Goal: Task Accomplishment & Management: Complete application form

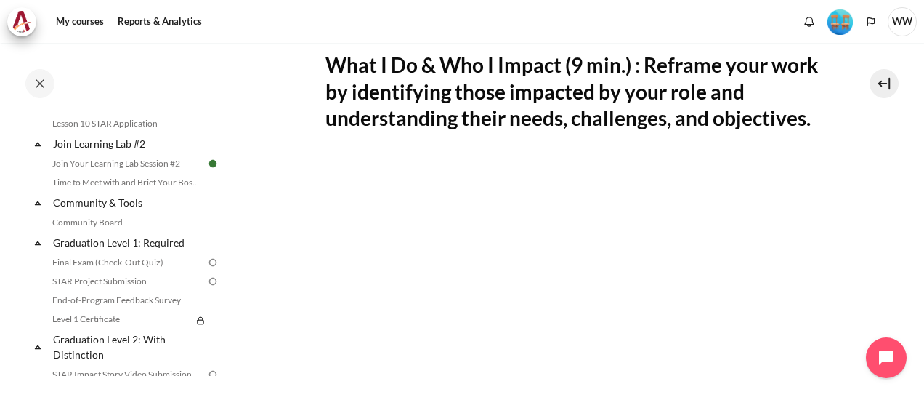
scroll to position [1460, 0]
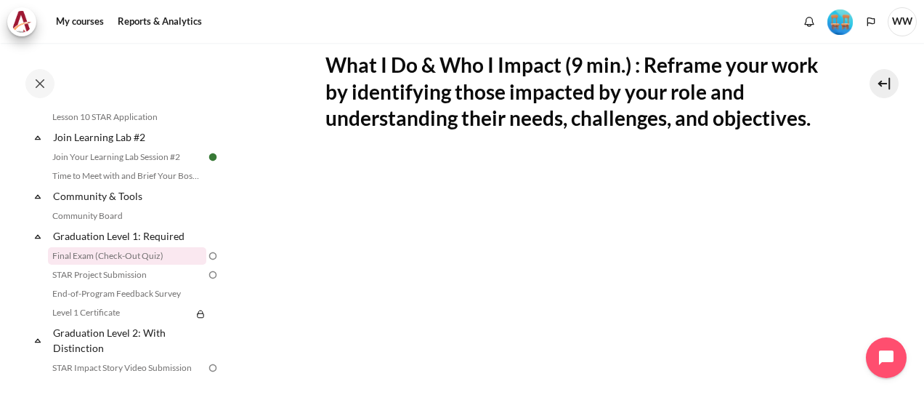
click at [127, 265] on link "Final Exam (Check-Out Quiz)" at bounding box center [127, 255] width 158 height 17
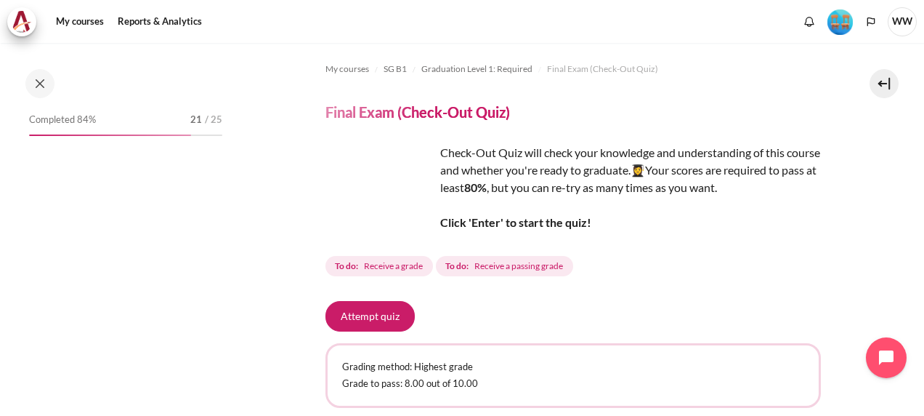
scroll to position [1488, 0]
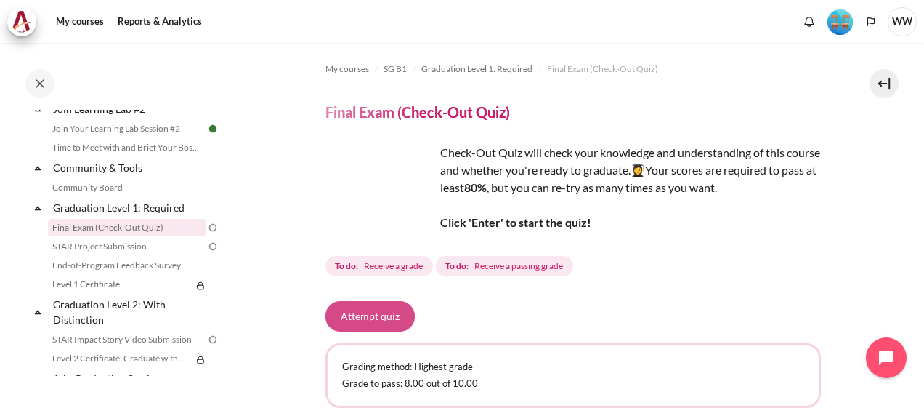
click at [378, 313] on button "Attempt quiz" at bounding box center [370, 316] width 89 height 31
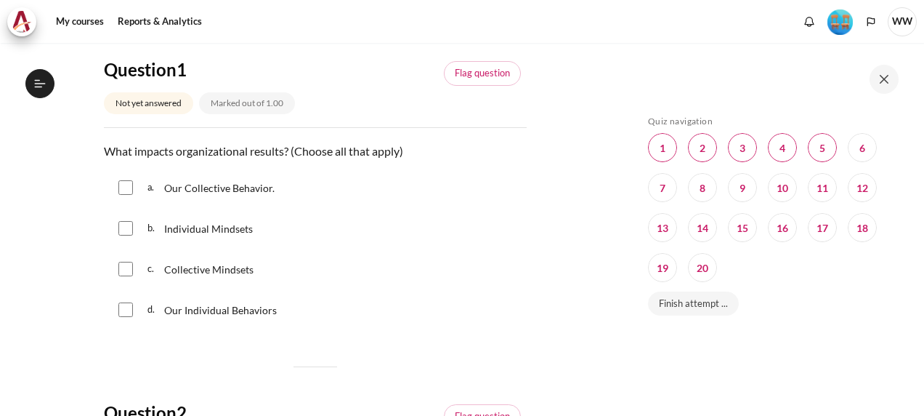
scroll to position [1488, 0]
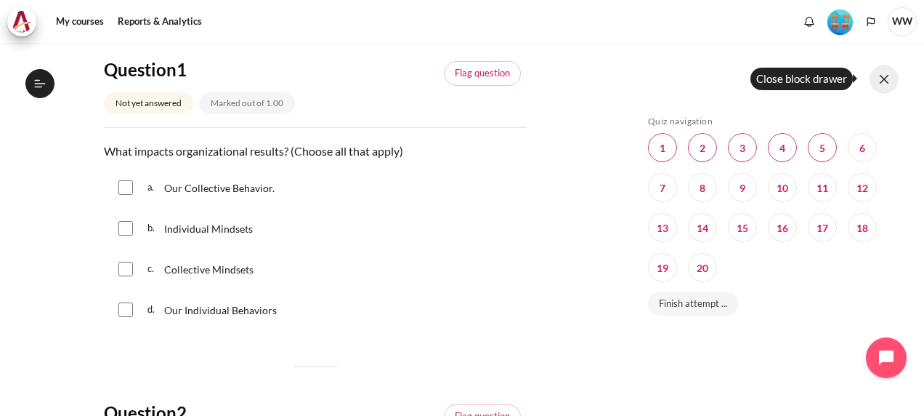
click at [896, 79] on button at bounding box center [884, 79] width 29 height 29
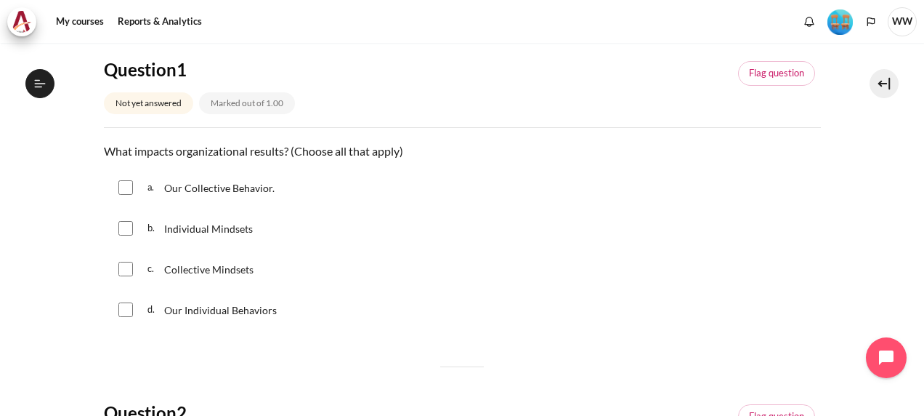
click at [127, 186] on input "Content" at bounding box center [125, 187] width 15 height 15
checkbox input "true"
click at [127, 222] on input "Content" at bounding box center [125, 228] width 15 height 15
checkbox input "true"
click at [128, 275] on div "c. Collective Mindsets" at bounding box center [462, 269] width 717 height 38
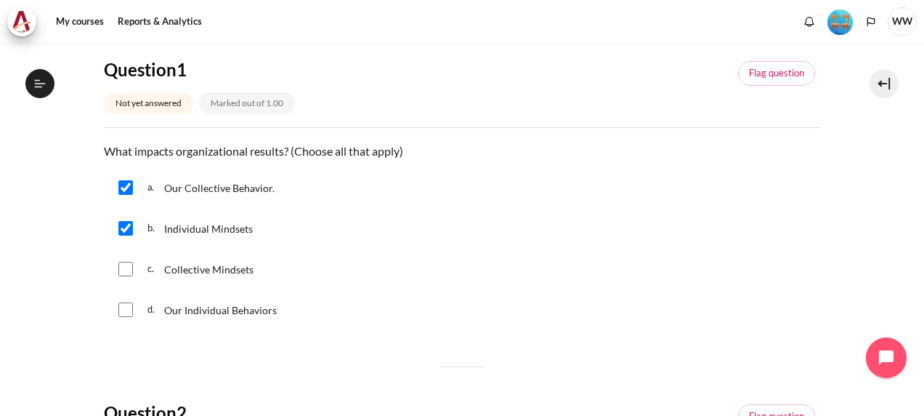
click at [128, 305] on input "Content" at bounding box center [125, 309] width 15 height 15
checkbox input "true"
click at [128, 270] on input "Content" at bounding box center [125, 269] width 15 height 15
checkbox input "true"
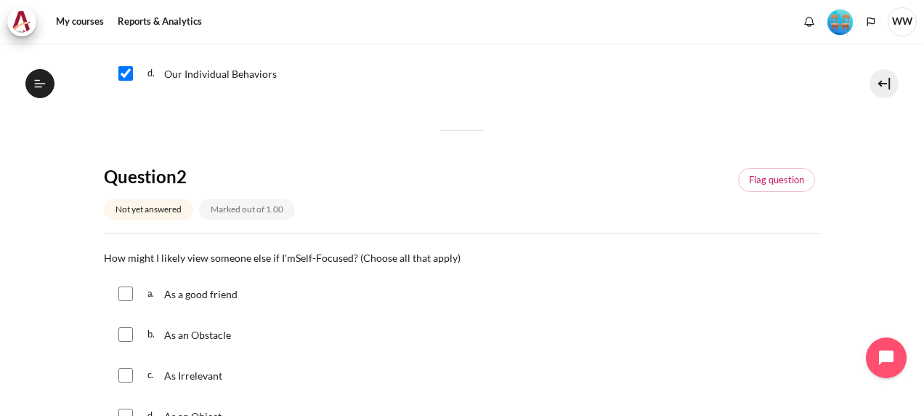
scroll to position [436, 0]
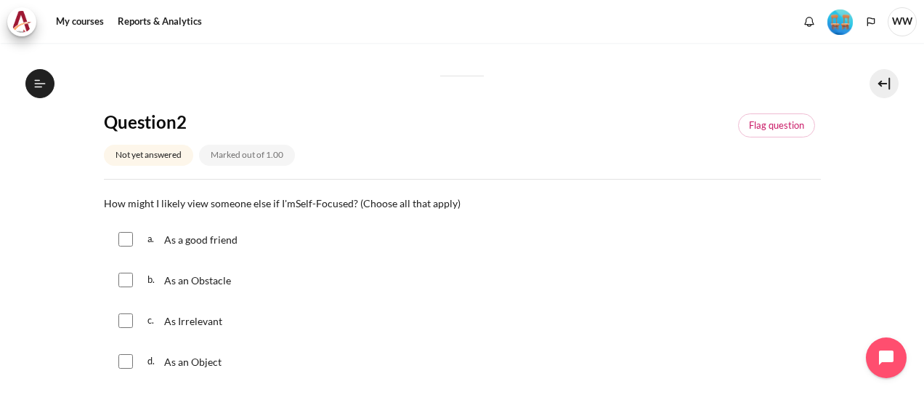
click at [188, 243] on span "As a good friend" at bounding box center [200, 239] width 73 height 12
checkbox input "true"
click at [119, 323] on input "Content" at bounding box center [125, 320] width 15 height 15
checkbox input "true"
click at [132, 364] on input "Content" at bounding box center [125, 361] width 15 height 15
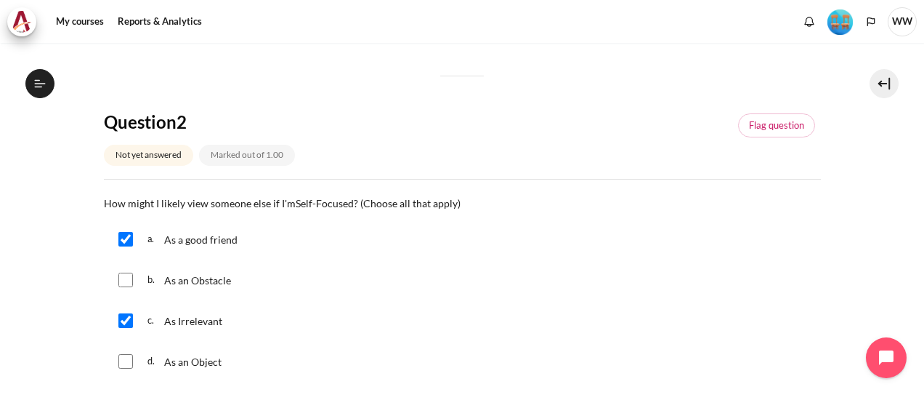
checkbox input "true"
click at [135, 240] on div "a. As a good friend" at bounding box center [462, 239] width 717 height 38
click at [124, 238] on input "Content" at bounding box center [125, 239] width 15 height 15
checkbox input "false"
click at [132, 273] on div "b. As an Obstacle" at bounding box center [462, 280] width 717 height 38
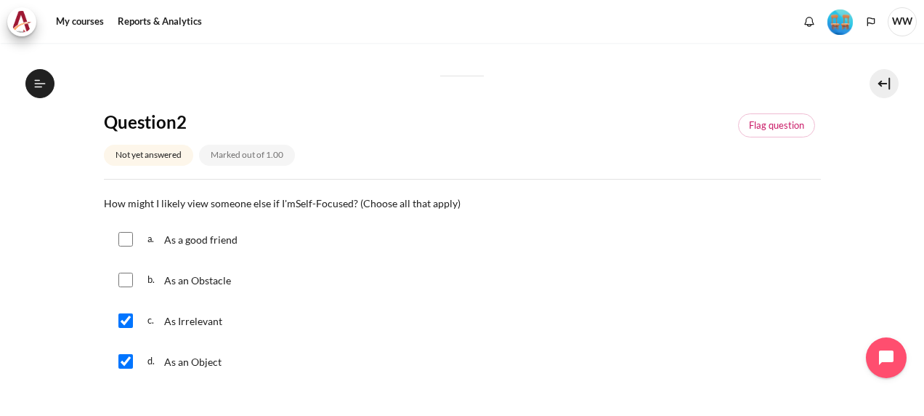
click at [132, 276] on div "b. As an Obstacle" at bounding box center [462, 280] width 717 height 38
click at [124, 278] on input "Content" at bounding box center [125, 280] width 15 height 15
checkbox input "true"
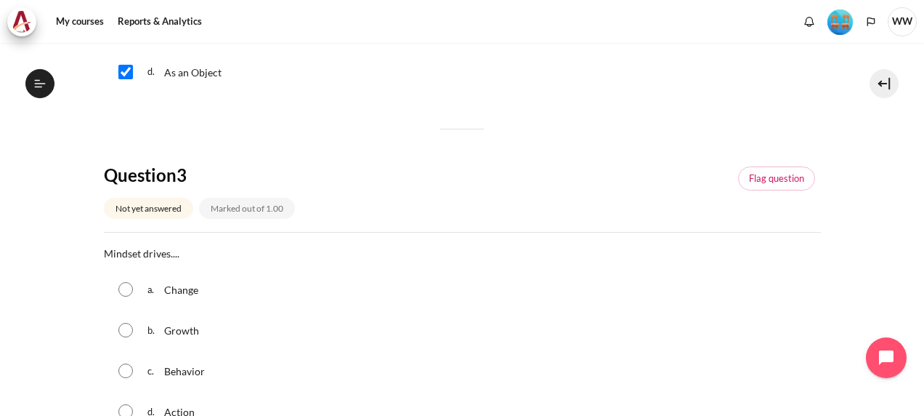
scroll to position [799, 0]
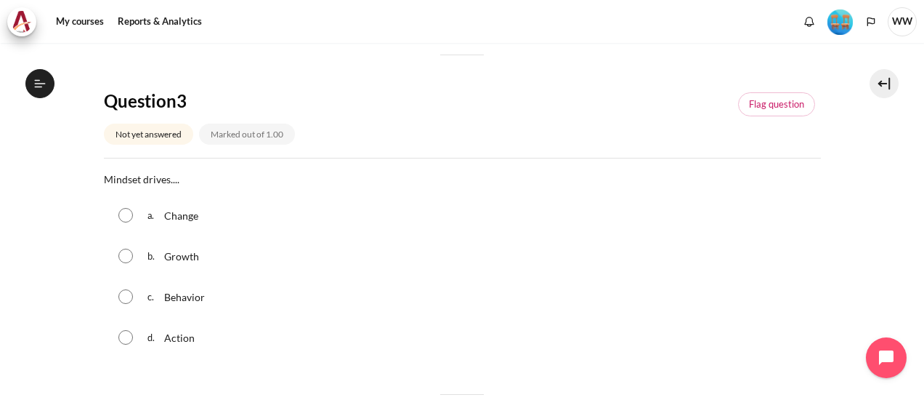
click at [125, 295] on input "Content" at bounding box center [125, 296] width 15 height 15
radio input "true"
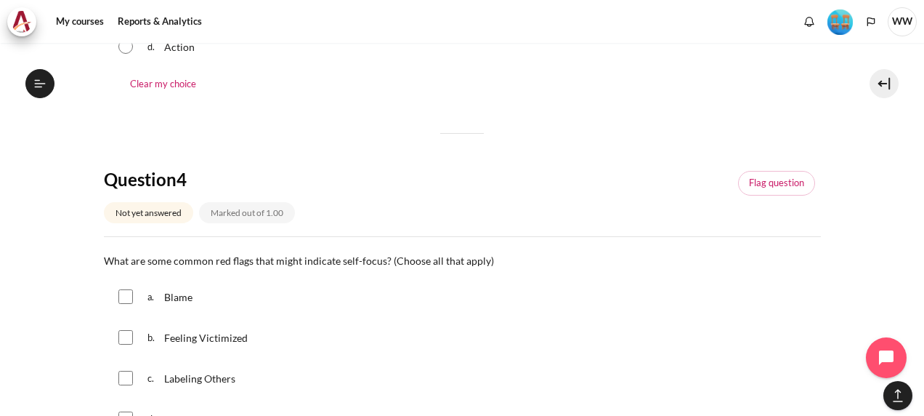
scroll to position [1163, 0]
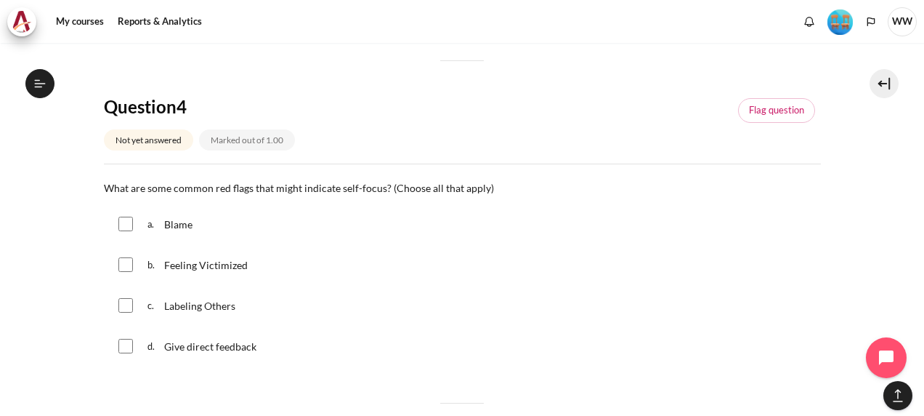
click at [127, 221] on input "Content" at bounding box center [125, 224] width 15 height 15
checkbox input "true"
click at [126, 257] on input "Content" at bounding box center [125, 264] width 15 height 15
checkbox input "true"
click at [128, 310] on input "Content" at bounding box center [125, 305] width 15 height 15
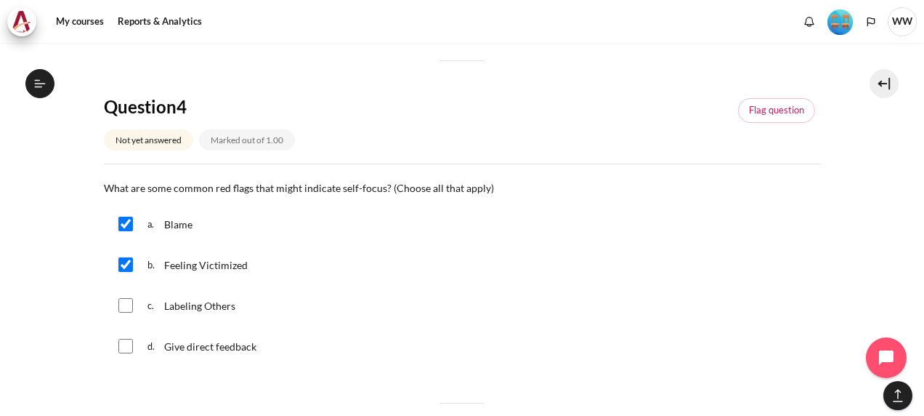
checkbox input "true"
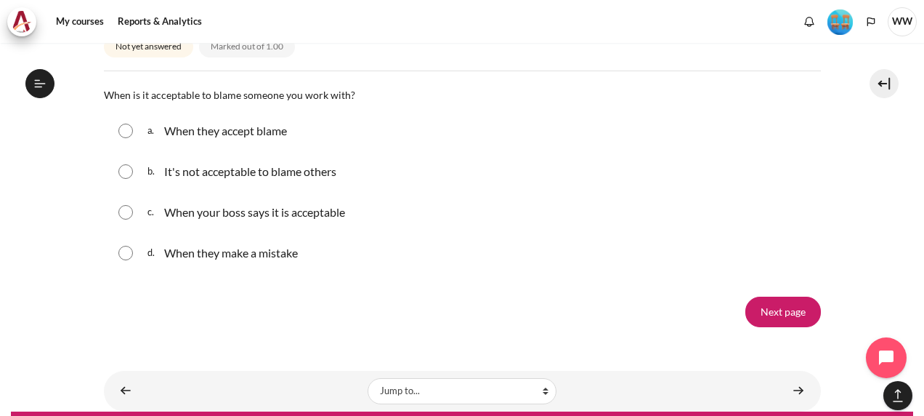
scroll to position [1526, 0]
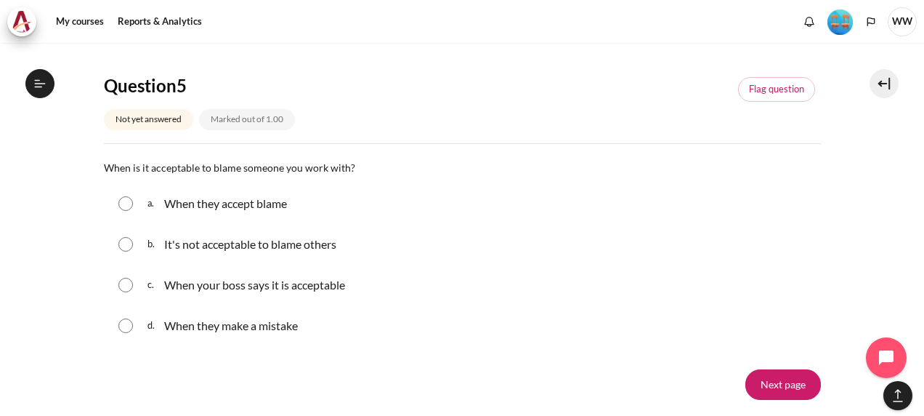
click at [126, 243] on input "Content" at bounding box center [125, 244] width 15 height 15
radio input "true"
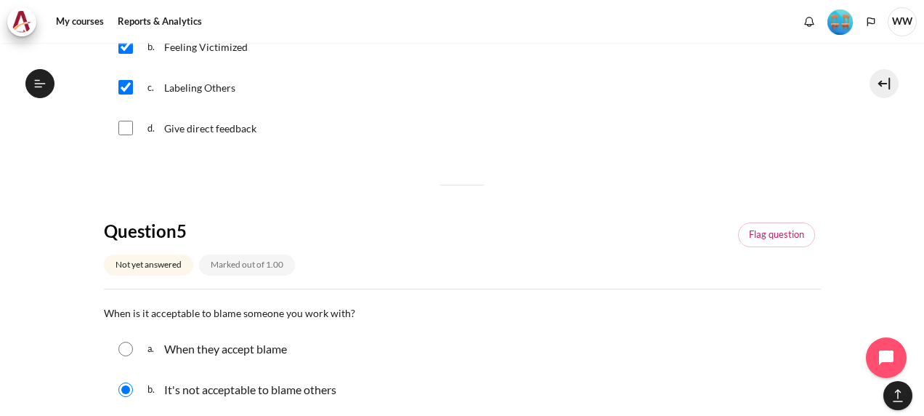
scroll to position [1658, 0]
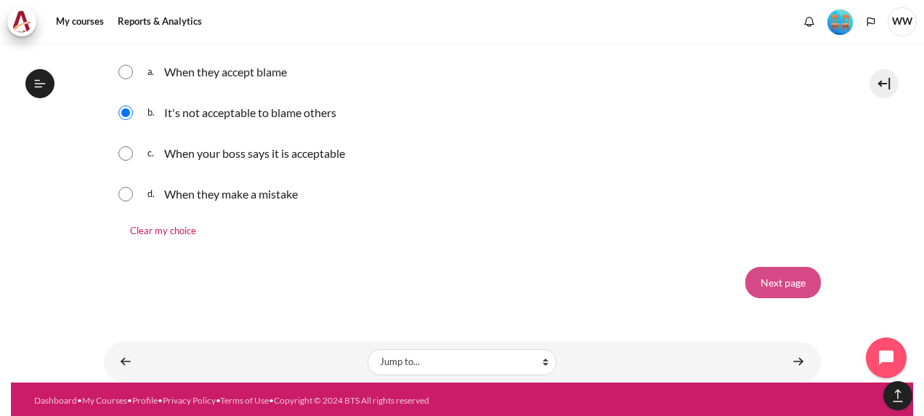
click at [781, 279] on input "Next page" at bounding box center [784, 282] width 76 height 31
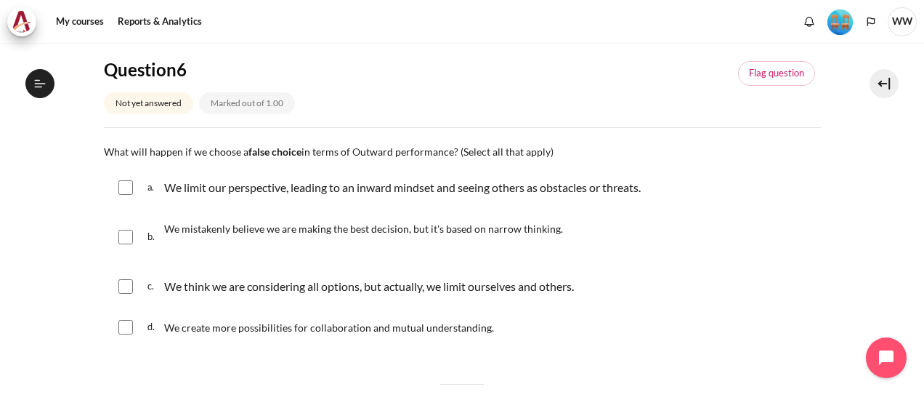
scroll to position [1488, 0]
click at [133, 188] on div "a. We limit our perspective, leading to an inward mindset and seeing others as …" at bounding box center [462, 188] width 717 height 38
click at [126, 190] on input "Content" at bounding box center [125, 187] width 15 height 15
checkbox input "true"
click at [129, 238] on input "Content" at bounding box center [125, 237] width 15 height 15
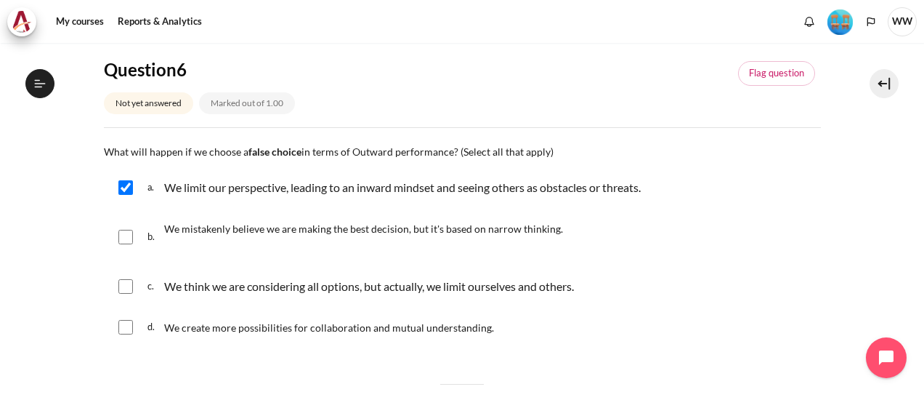
checkbox input "true"
click at [131, 288] on input "Content" at bounding box center [125, 286] width 15 height 15
checkbox input "true"
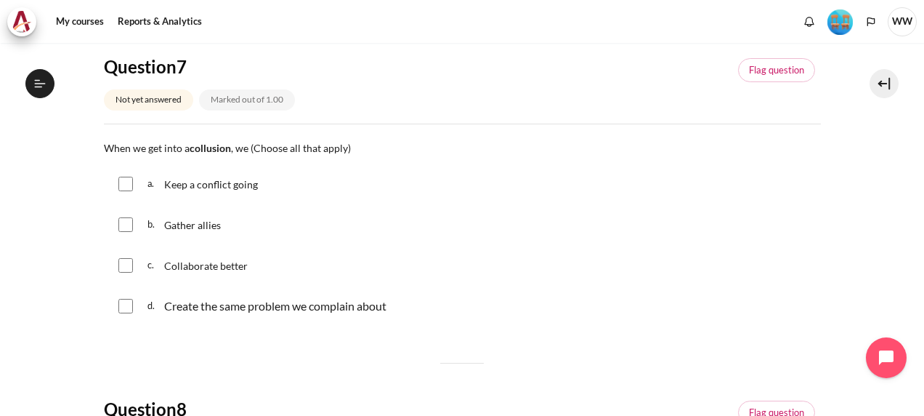
scroll to position [436, 0]
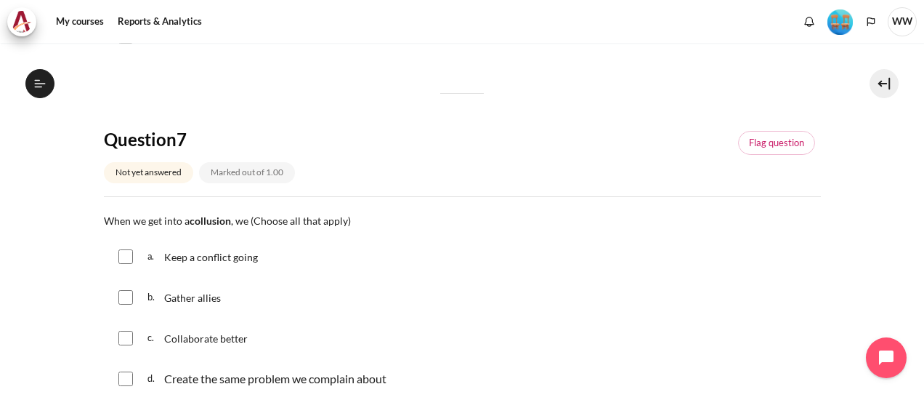
click at [129, 257] on input "Content" at bounding box center [125, 256] width 15 height 15
checkbox input "true"
click at [133, 295] on div "b. Gather allies" at bounding box center [462, 297] width 717 height 38
click at [126, 298] on input "Content" at bounding box center [125, 297] width 15 height 15
checkbox input "true"
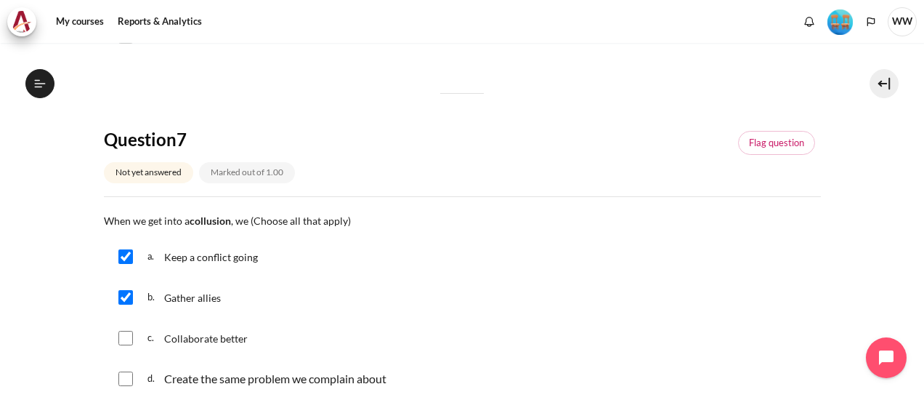
click at [125, 375] on input "Content" at bounding box center [125, 378] width 15 height 15
checkbox input "true"
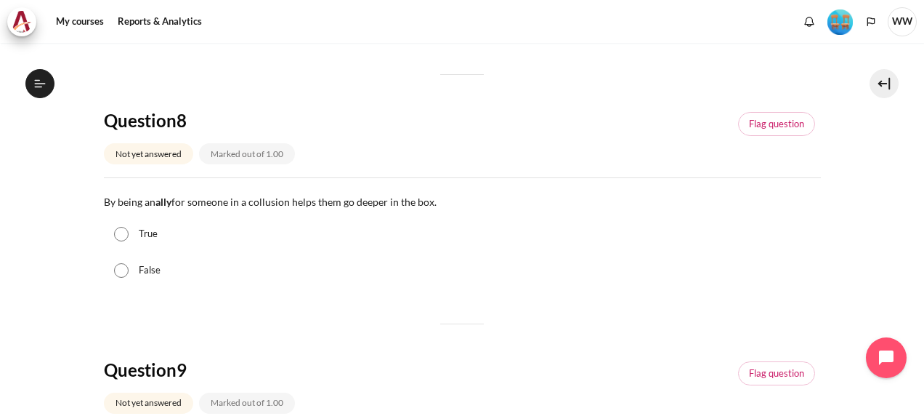
scroll to position [799, 0]
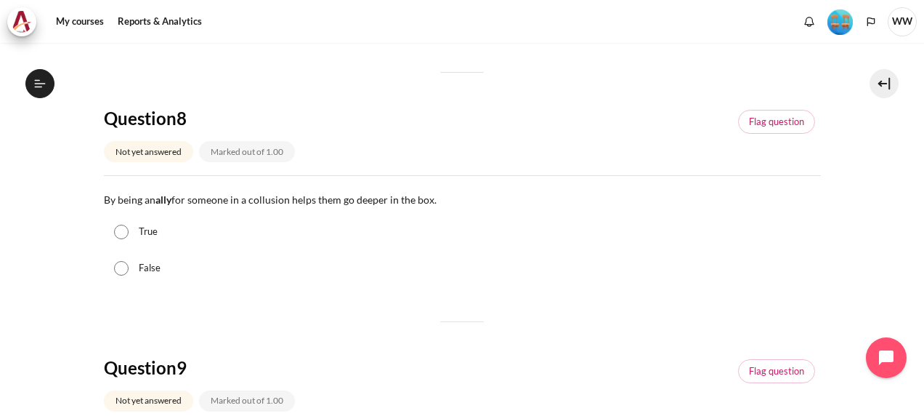
click at [121, 225] on input "True" at bounding box center [121, 232] width 15 height 15
radio input "true"
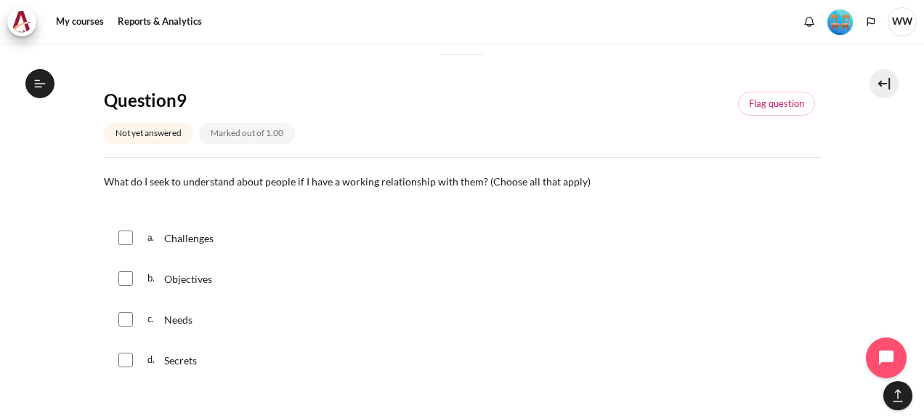
scroll to position [1090, 0]
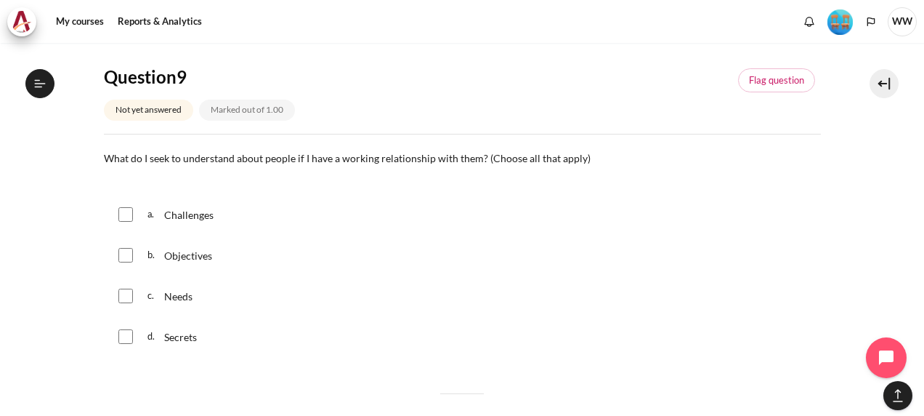
click at [131, 219] on input "Content" at bounding box center [125, 214] width 15 height 15
checkbox input "true"
click at [129, 254] on input "Content" at bounding box center [125, 255] width 15 height 15
checkbox input "true"
click at [129, 292] on input "Content" at bounding box center [125, 296] width 15 height 15
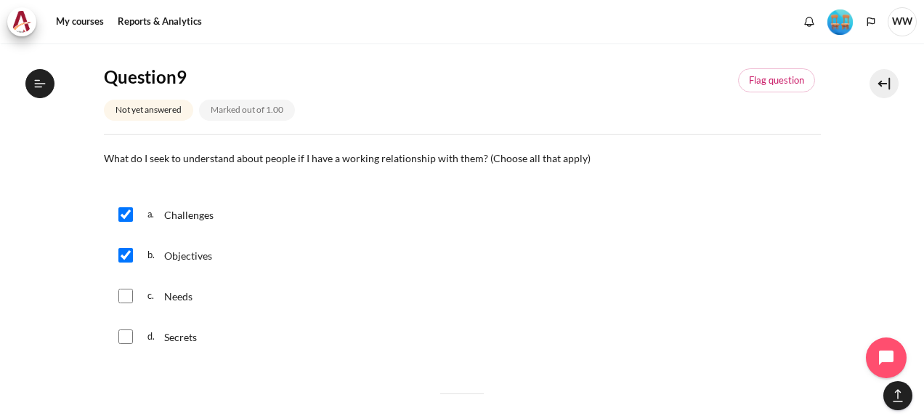
checkbox input "true"
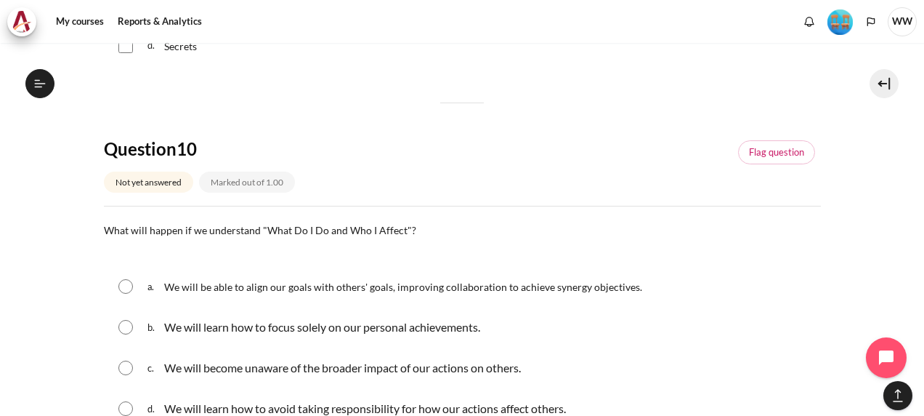
scroll to position [1454, 0]
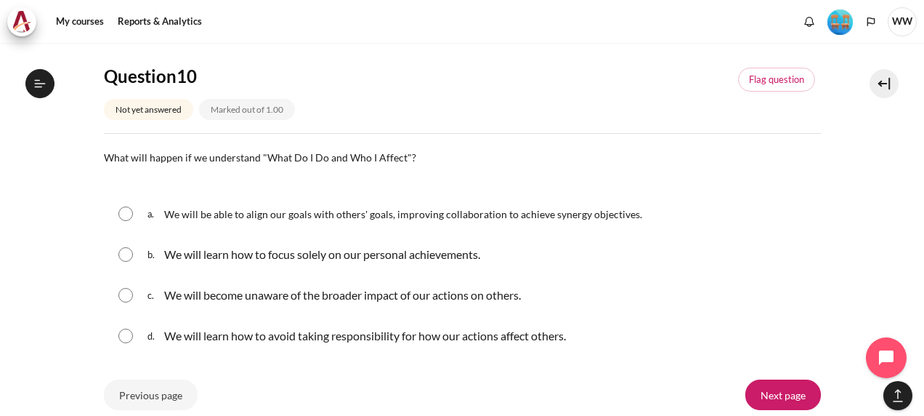
click at [125, 212] on input "Content" at bounding box center [125, 213] width 15 height 15
radio input "true"
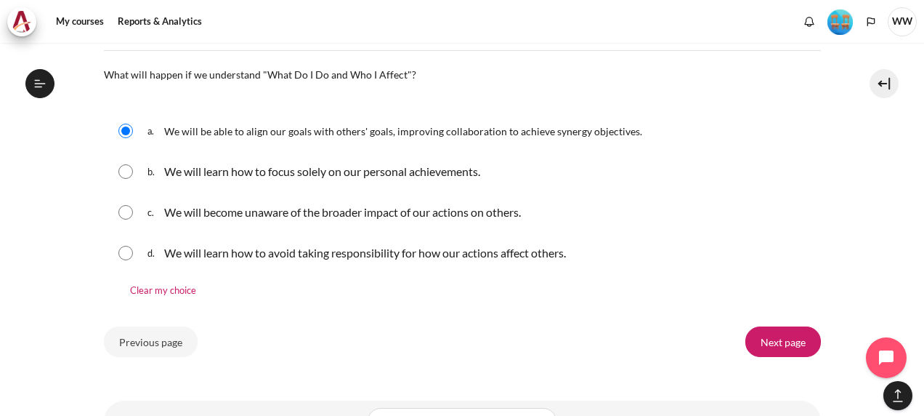
scroll to position [1596, 0]
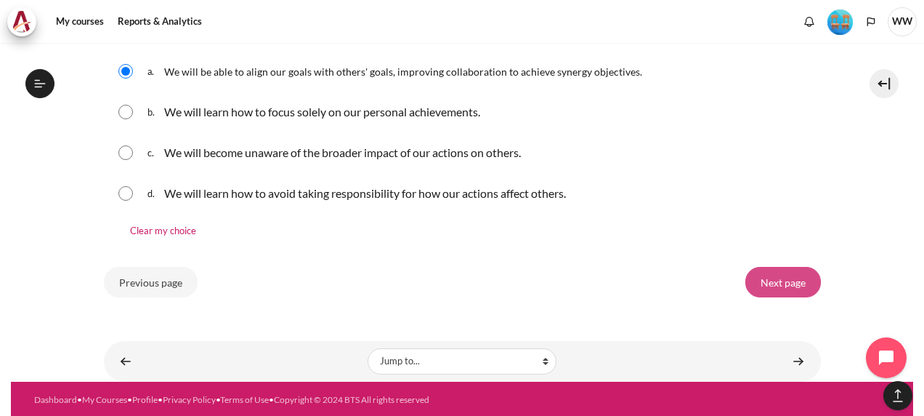
click at [772, 283] on input "Next page" at bounding box center [784, 282] width 76 height 31
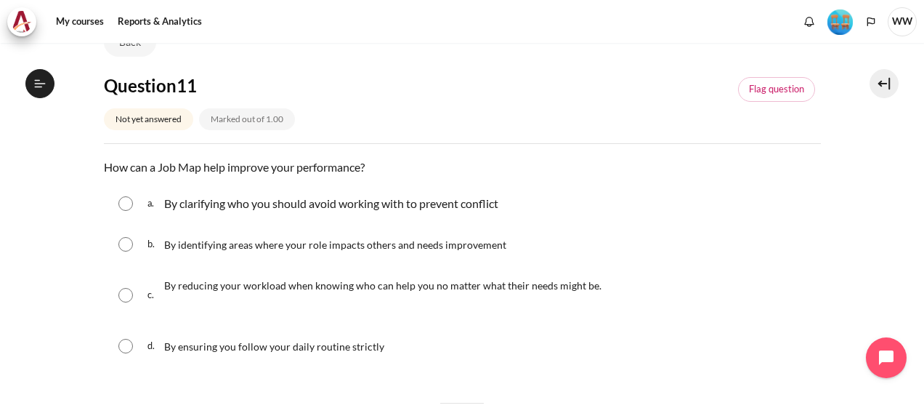
scroll to position [108, 0]
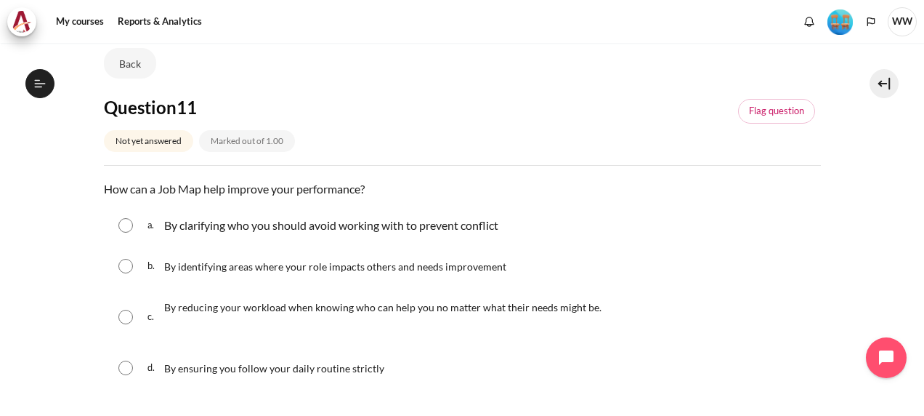
click at [128, 265] on input "Content" at bounding box center [125, 266] width 15 height 15
radio input "true"
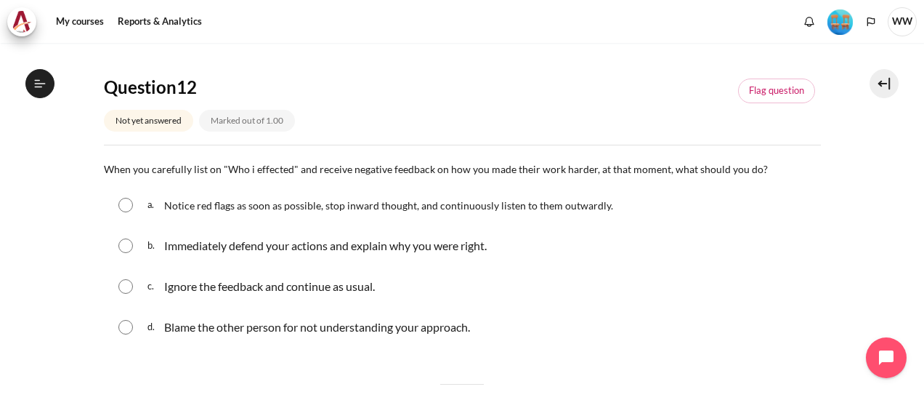
scroll to position [544, 0]
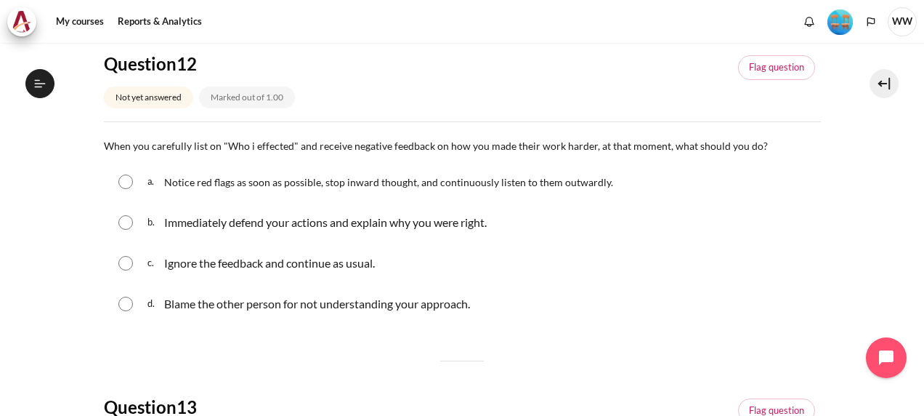
click at [126, 179] on input "Content" at bounding box center [125, 181] width 15 height 15
radio input "true"
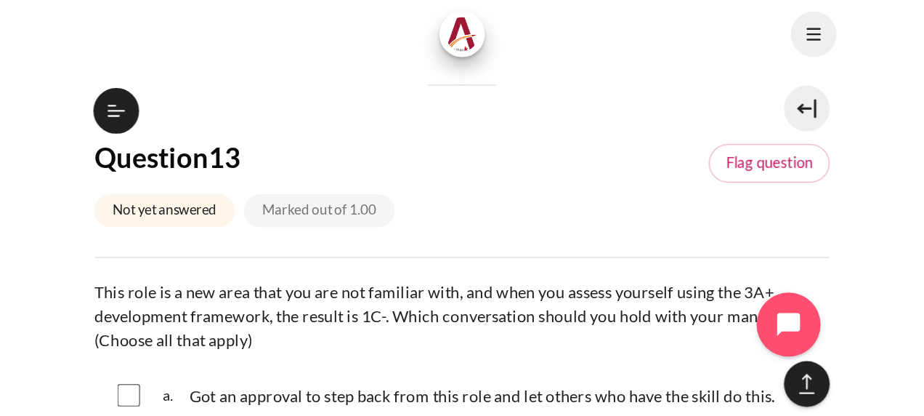
scroll to position [1488, 0]
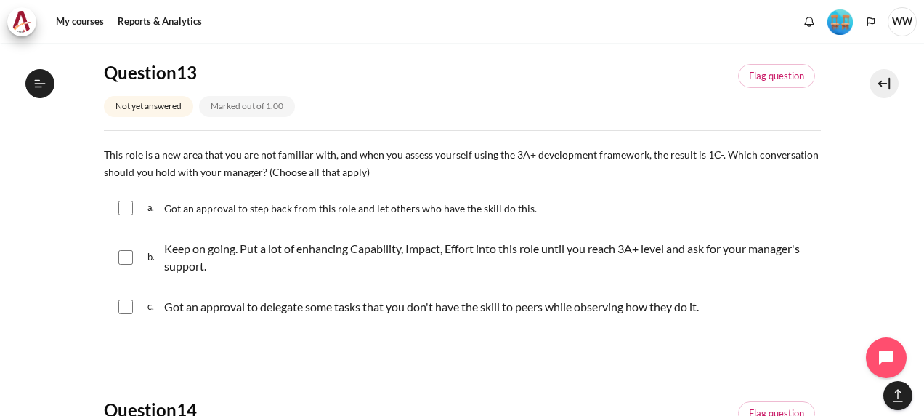
click at [387, 137] on div "Question 13 Not yet answered Marked out of 1.00 Flag question Question text Thi…" at bounding box center [462, 194] width 717 height 267
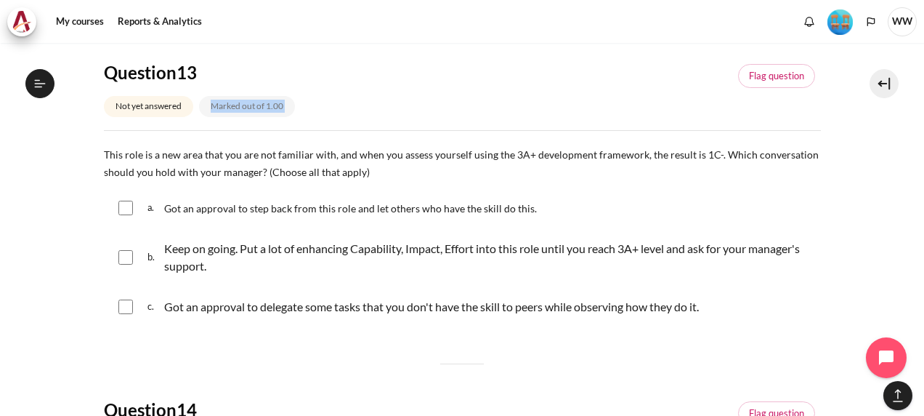
click at [387, 137] on div "Question 13 Not yet answered Marked out of 1.00 Flag question Question text Thi…" at bounding box center [462, 194] width 717 height 267
drag, startPoint x: 387, startPoint y: 137, endPoint x: 499, endPoint y: 183, distance: 120.3
click at [483, 179] on div "Question text This role is a new area that you are not familiar with, and when …" at bounding box center [462, 236] width 717 height 183
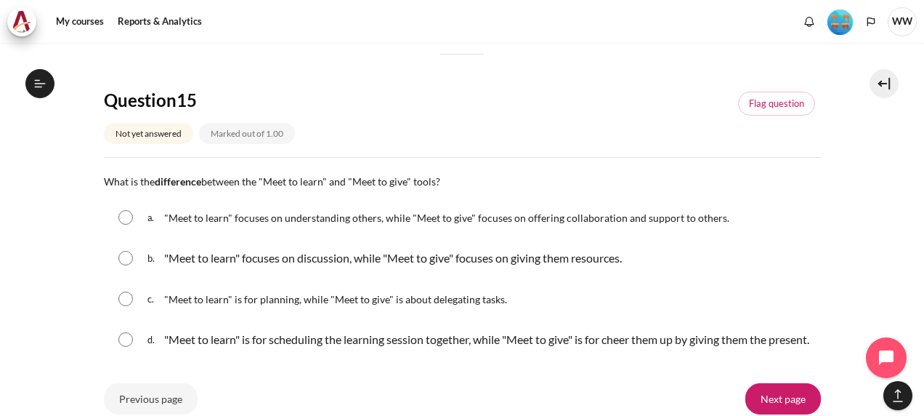
drag, startPoint x: 499, startPoint y: 183, endPoint x: 163, endPoint y: 270, distance: 346.9
click at [163, 270] on div "a. "Meet to learn" focuses on understanding others, while "Meet to give" focuse…" at bounding box center [462, 278] width 717 height 160
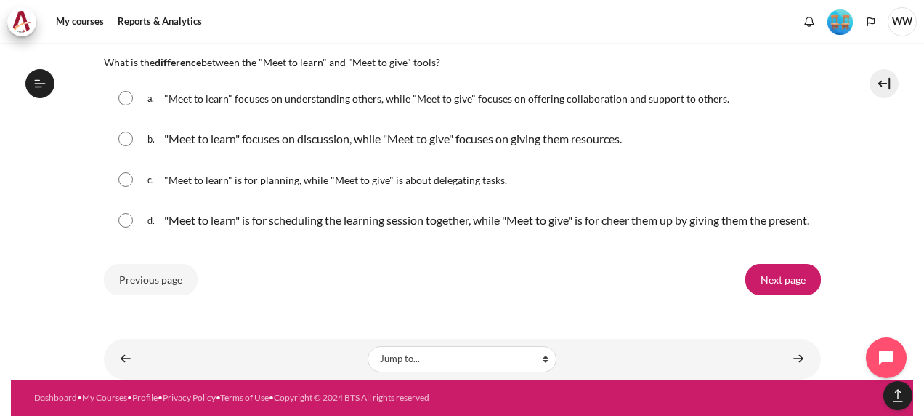
scroll to position [1685, 0]
click at [120, 132] on input "Content" at bounding box center [125, 139] width 15 height 15
radio input "true"
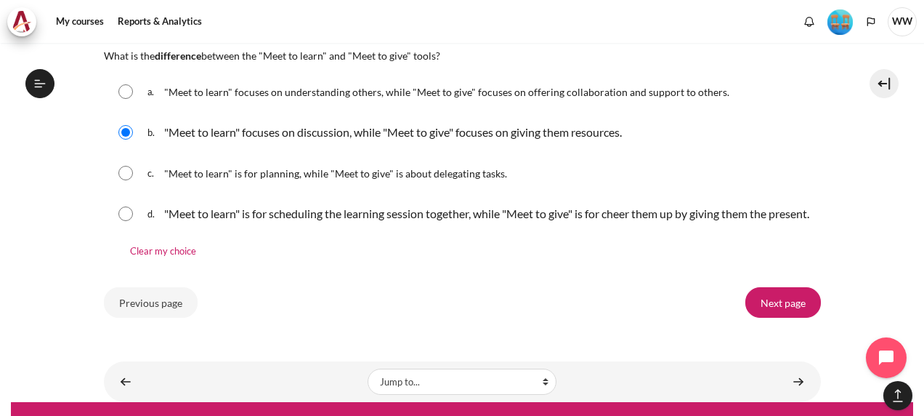
click at [130, 172] on input "Content" at bounding box center [125, 173] width 15 height 15
radio input "true"
click at [125, 130] on input "Content" at bounding box center [125, 132] width 15 height 15
radio input "true"
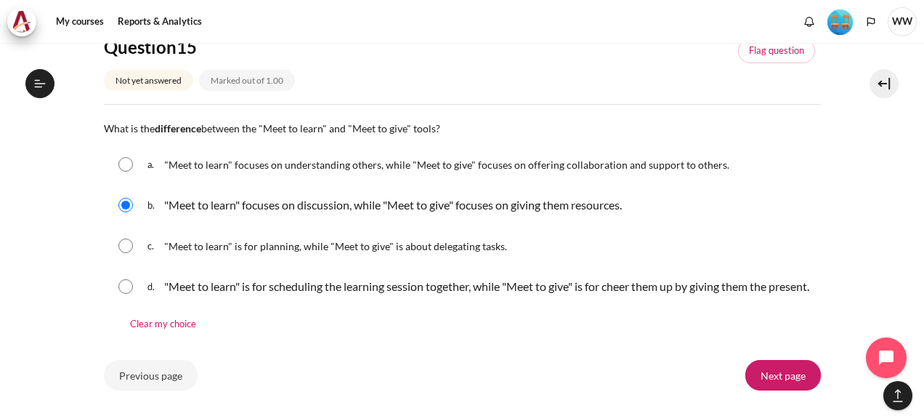
click at [348, 338] on div "Clear my choice" at bounding box center [462, 325] width 717 height 25
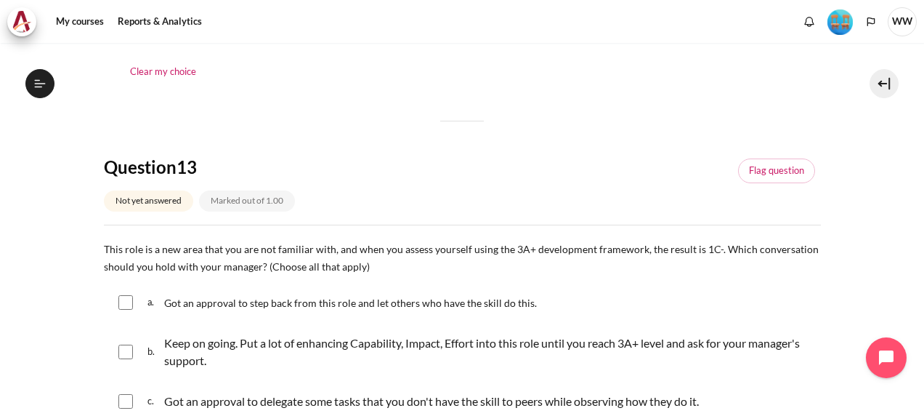
scroll to position [885, 0]
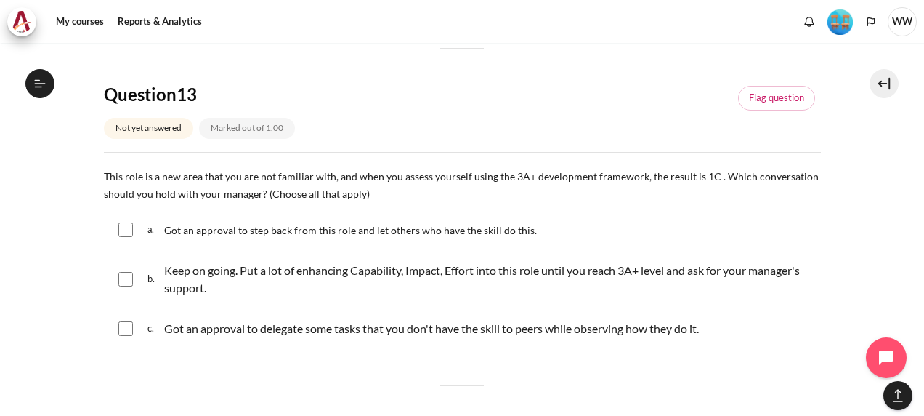
click at [132, 275] on input "Content" at bounding box center [125, 279] width 15 height 15
checkbox input "true"
click at [130, 326] on input "Content" at bounding box center [125, 328] width 15 height 15
checkbox input "true"
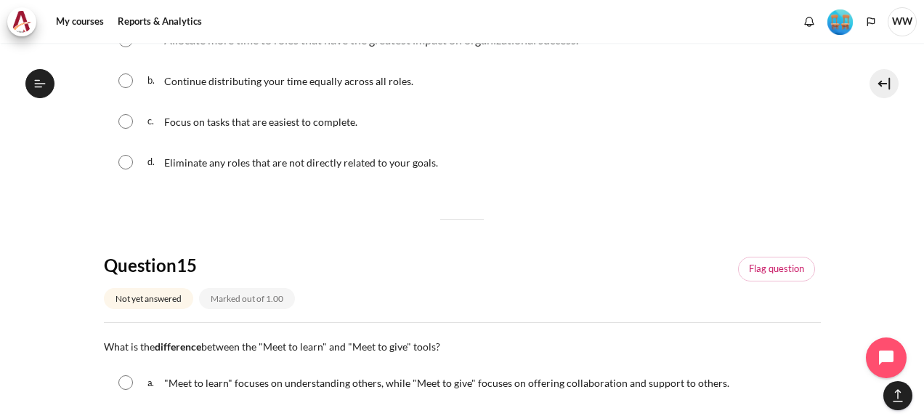
scroll to position [1467, 0]
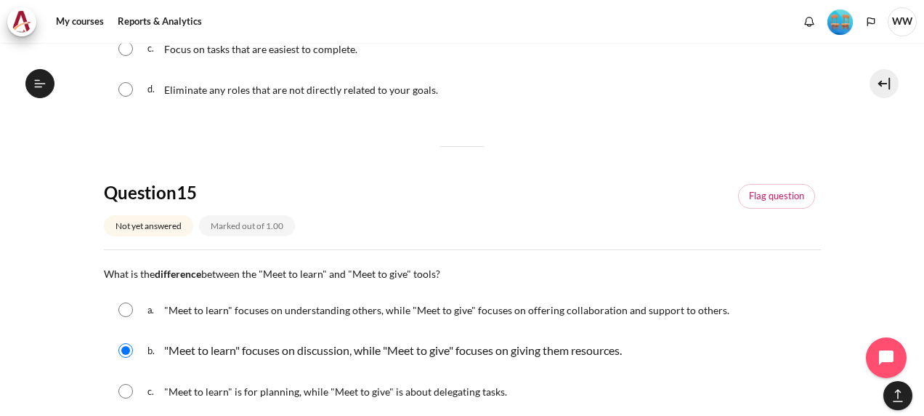
click at [124, 310] on input "Content" at bounding box center [125, 309] width 15 height 15
radio input "true"
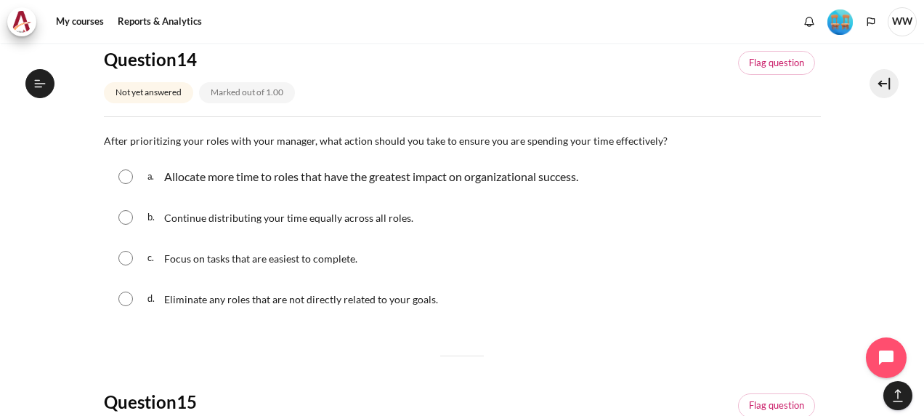
scroll to position [1249, 0]
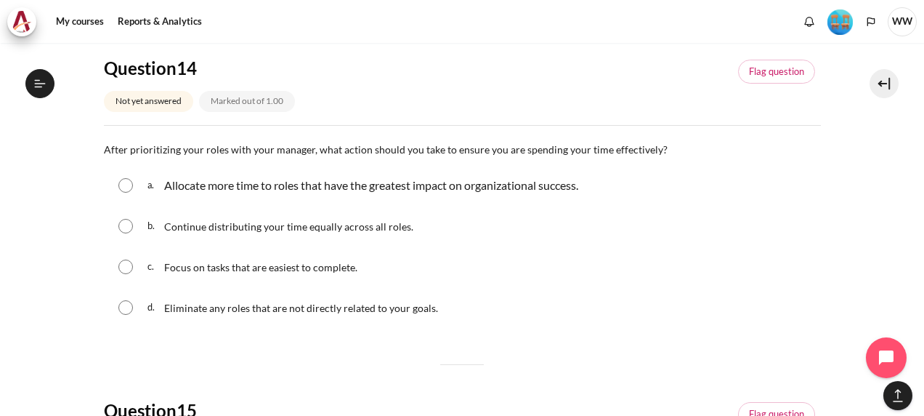
click at [122, 188] on input "Content" at bounding box center [125, 185] width 15 height 15
radio input "true"
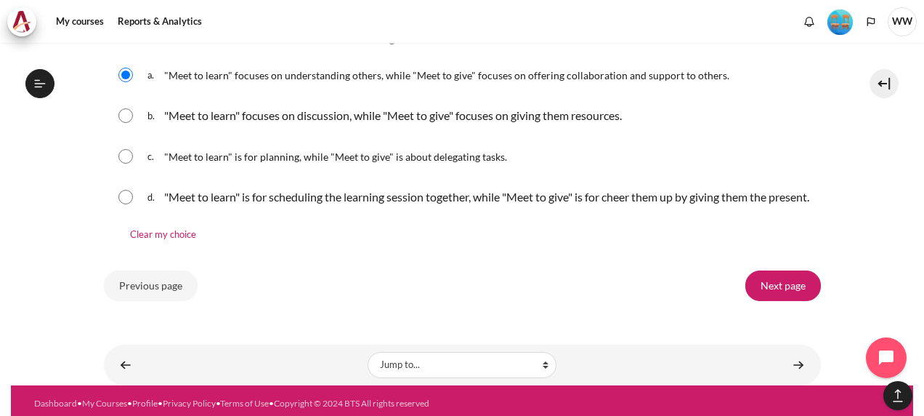
scroll to position [1752, 0]
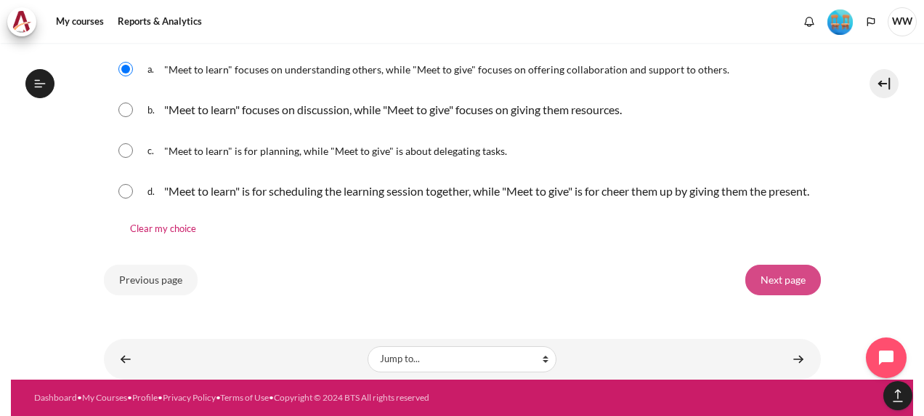
click at [785, 287] on input "Next page" at bounding box center [784, 280] width 76 height 31
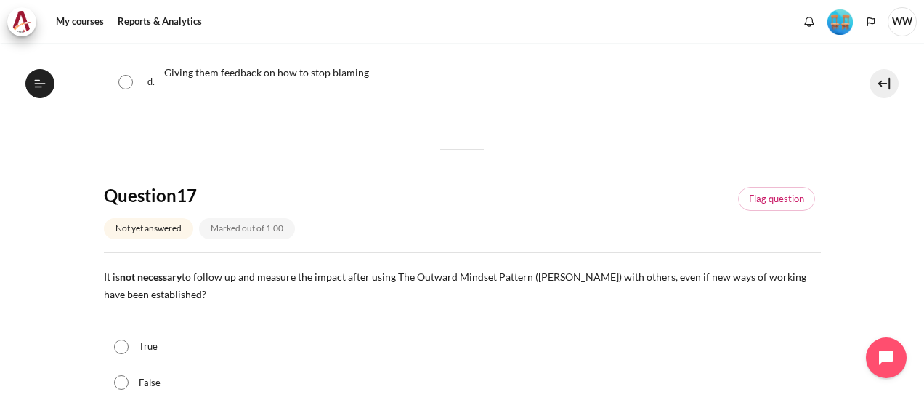
scroll to position [113, 0]
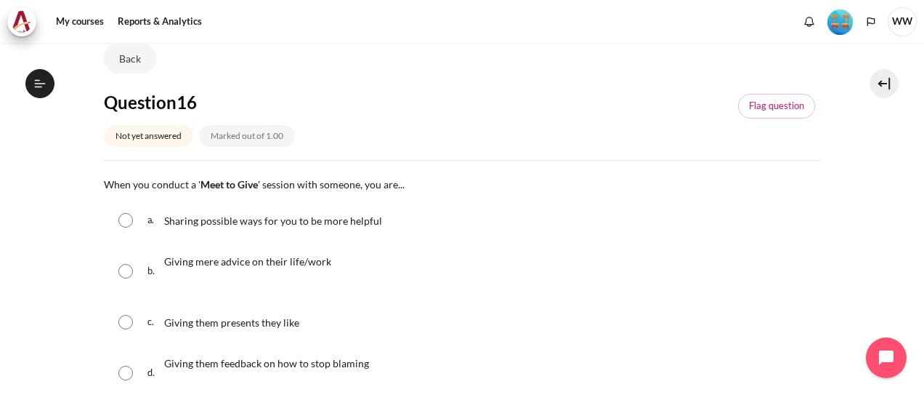
click at [129, 218] on input "Content" at bounding box center [125, 220] width 15 height 15
radio input "true"
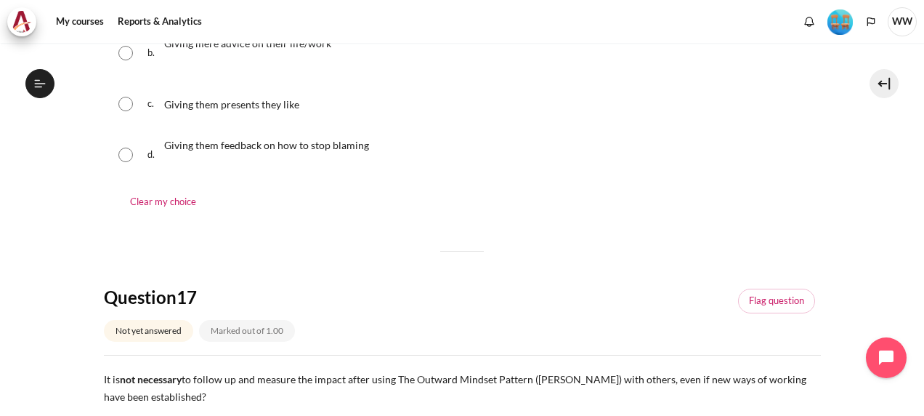
scroll to position [476, 0]
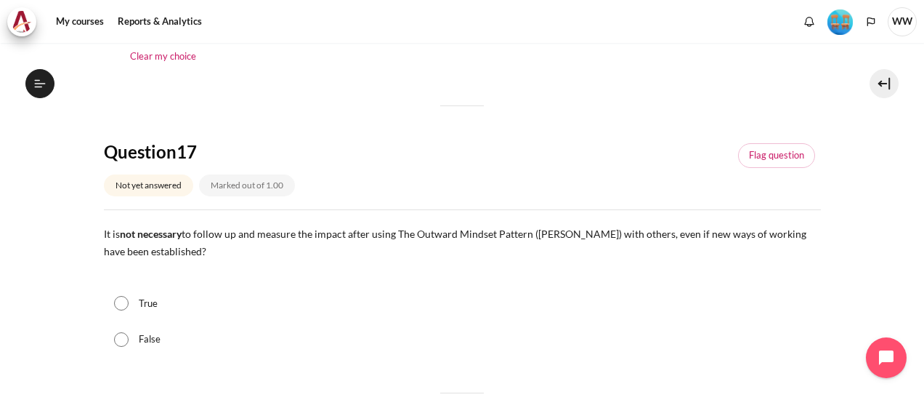
click at [122, 335] on input "False" at bounding box center [121, 339] width 15 height 15
radio input "true"
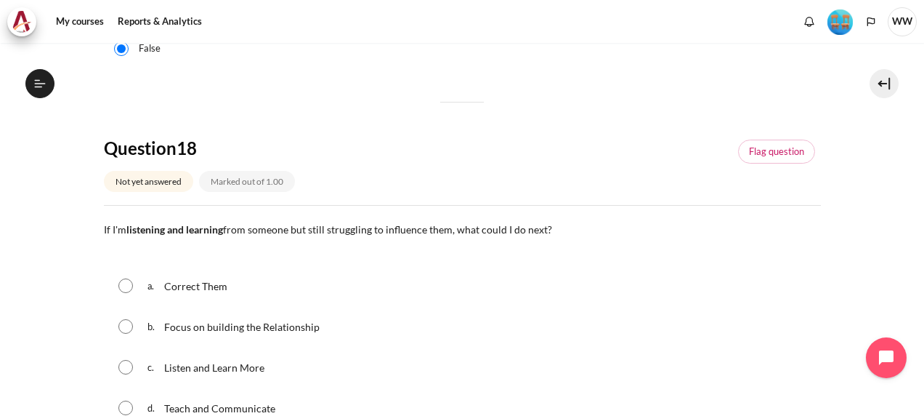
scroll to position [839, 0]
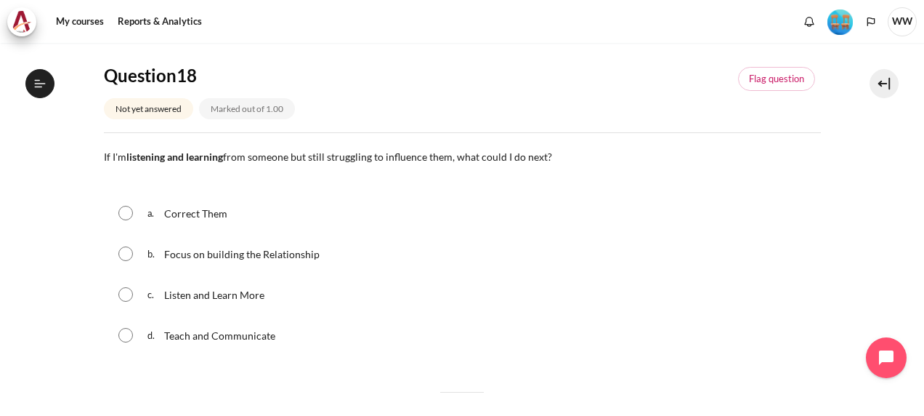
click at [126, 254] on input "Content" at bounding box center [125, 253] width 15 height 15
radio input "true"
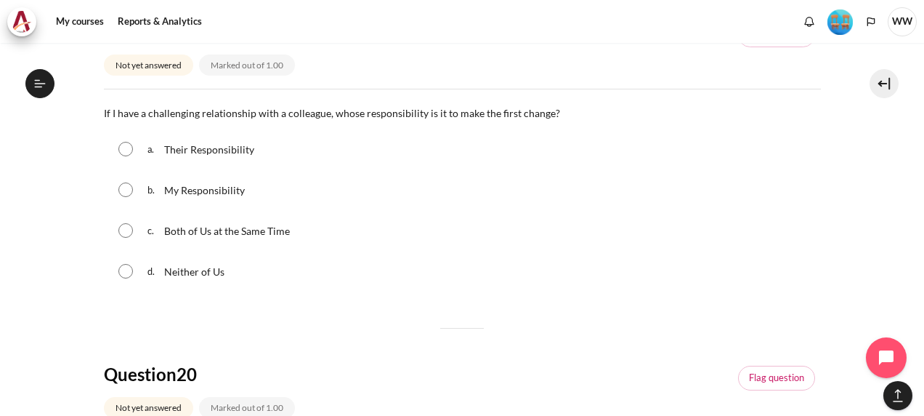
scroll to position [1203, 0]
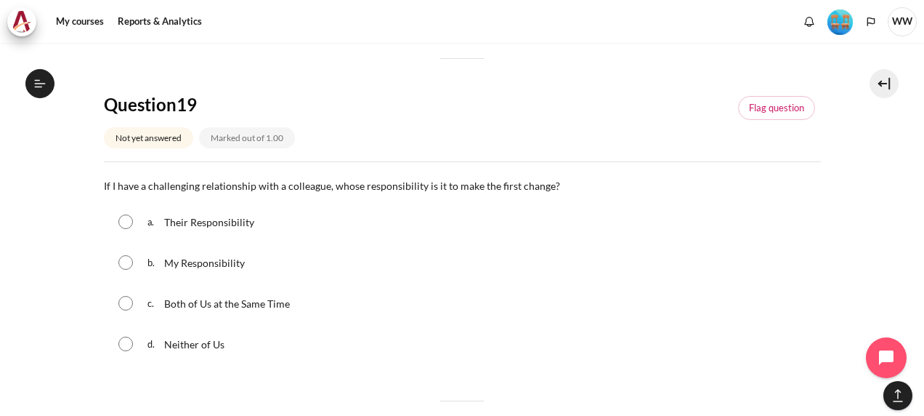
click at [123, 259] on input "Content" at bounding box center [125, 262] width 15 height 15
radio input "true"
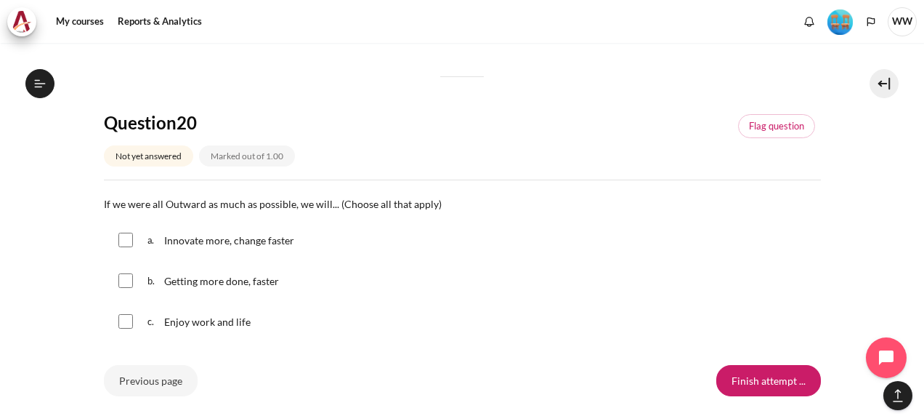
scroll to position [1566, 0]
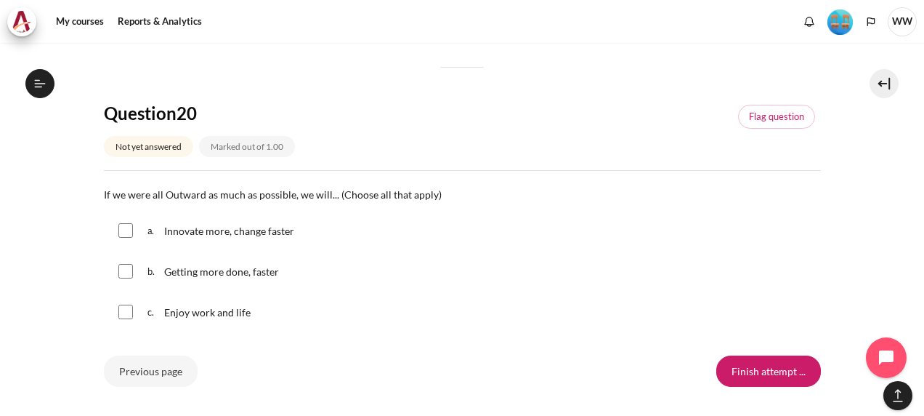
click at [132, 232] on input "Content" at bounding box center [125, 230] width 15 height 15
checkbox input "true"
click at [131, 273] on input "Content" at bounding box center [125, 271] width 15 height 15
checkbox input "true"
click at [127, 308] on input "Content" at bounding box center [125, 312] width 15 height 15
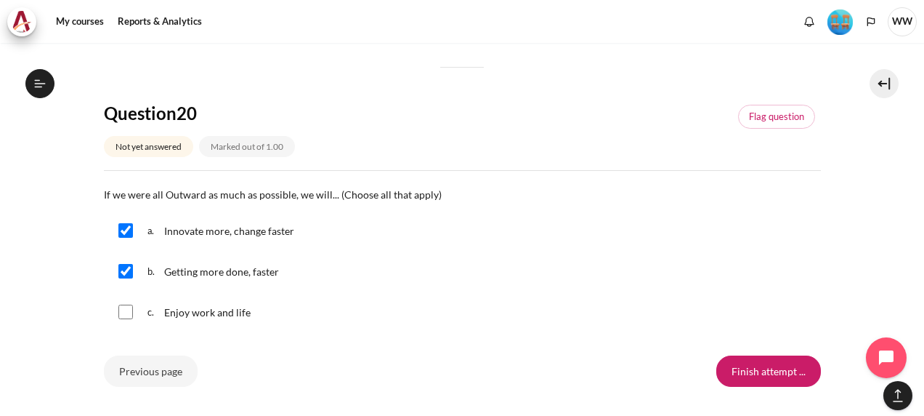
checkbox input "true"
click at [744, 368] on input "Finish attempt ..." at bounding box center [769, 370] width 105 height 31
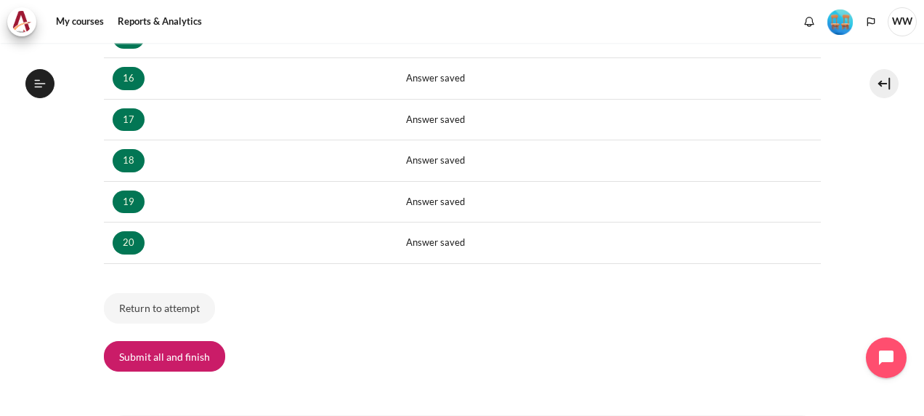
scroll to position [942, 0]
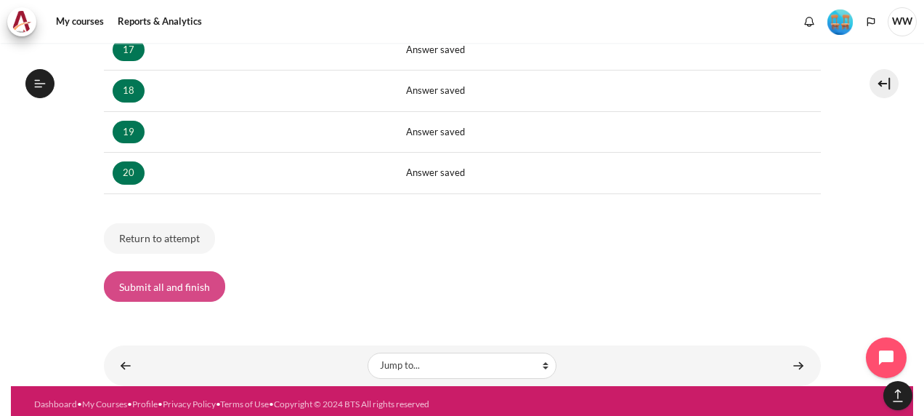
click at [201, 279] on button "Submit all and finish" at bounding box center [164, 286] width 121 height 31
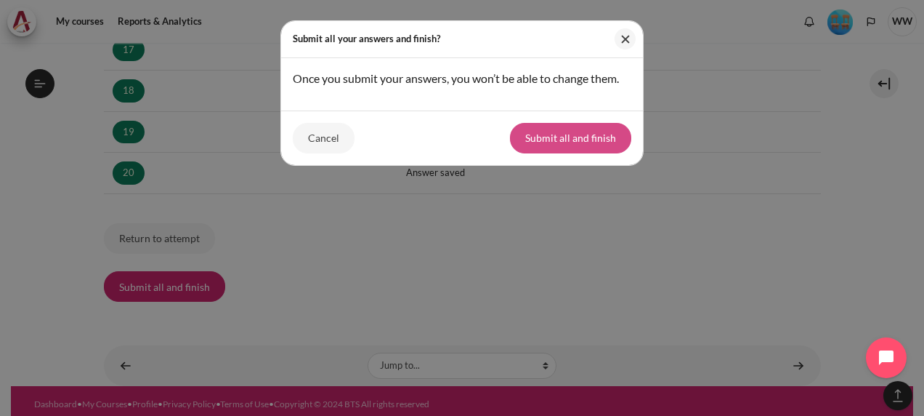
click at [577, 138] on button "Submit all and finish" at bounding box center [570, 138] width 121 height 31
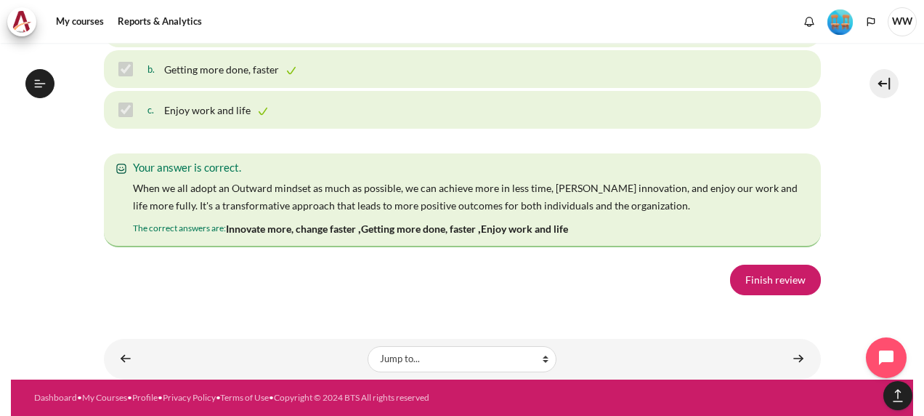
scroll to position [10385, 0]
click at [772, 288] on link "Finish review" at bounding box center [775, 280] width 91 height 31
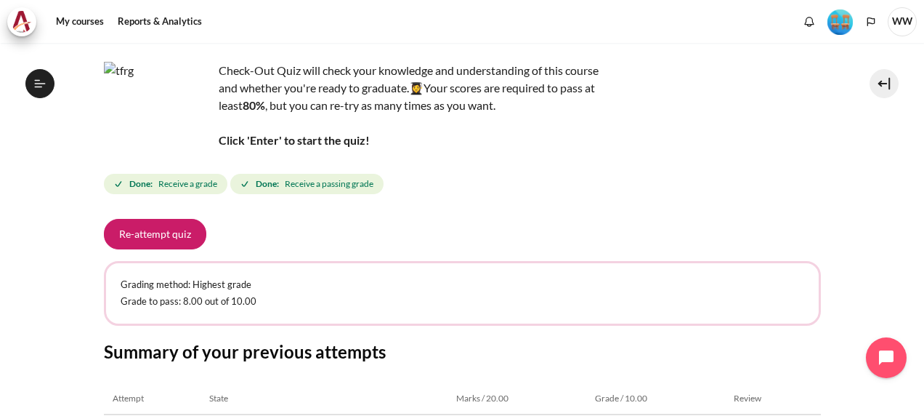
scroll to position [285, 0]
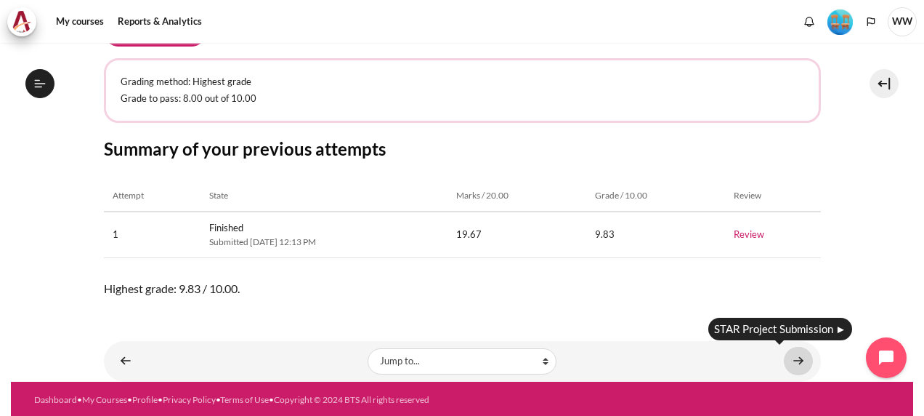
click at [792, 360] on link "Content" at bounding box center [798, 361] width 29 height 28
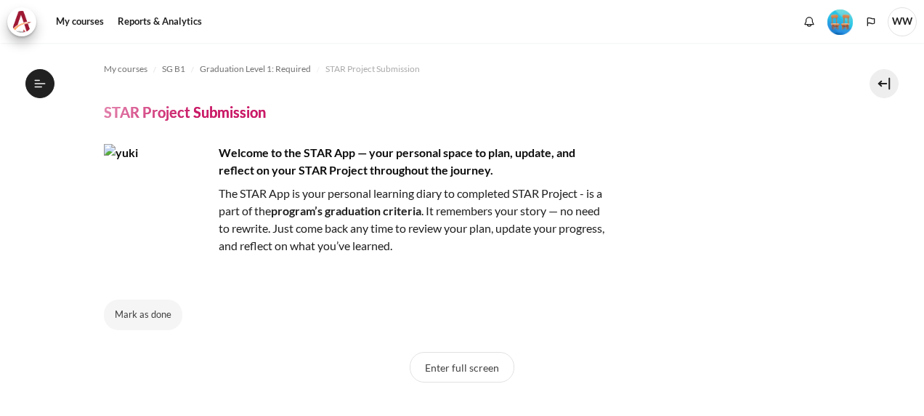
scroll to position [1507, 0]
click at [137, 305] on button "Mark as done" at bounding box center [143, 314] width 78 height 31
